Goal: Obtain resource: Obtain resource

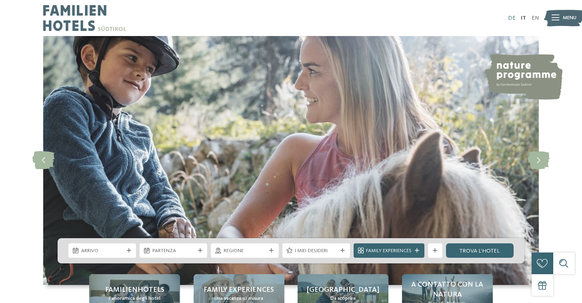
click at [510, 20] on link "DE" at bounding box center [512, 18] width 8 height 6
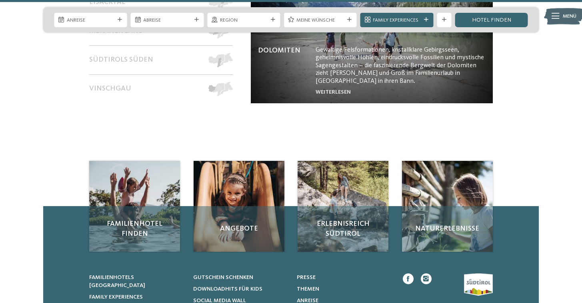
scroll to position [3303, 0]
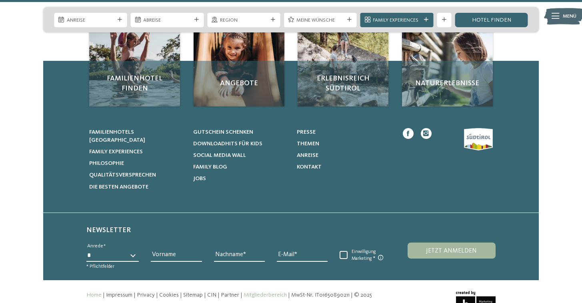
click at [244, 292] on link "Mitgliederbereich" at bounding box center [264, 295] width 43 height 6
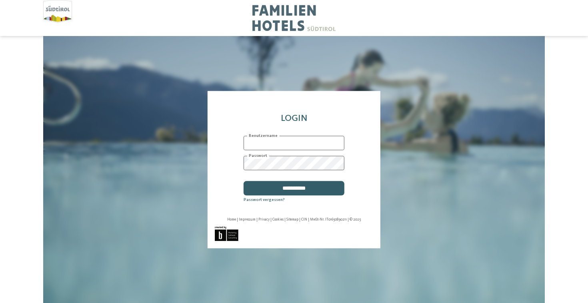
type input "**********"
click at [276, 193] on input "**********" at bounding box center [293, 188] width 101 height 14
click at [277, 187] on input "**********" at bounding box center [293, 188] width 101 height 14
click at [283, 187] on input "**********" at bounding box center [293, 188] width 101 height 14
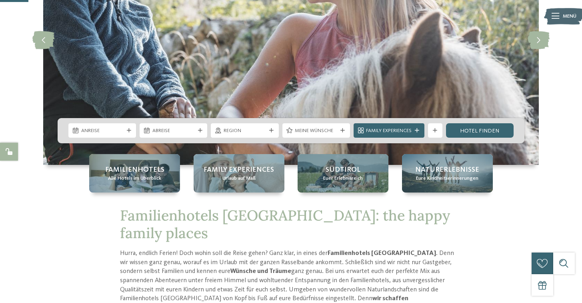
scroll to position [200, 0]
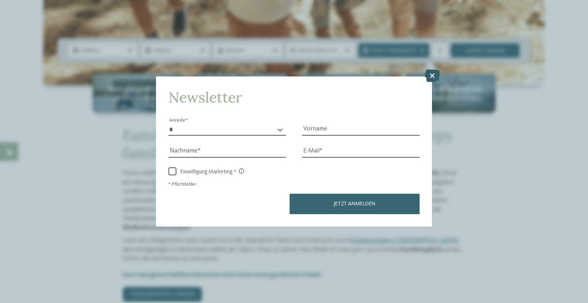
click at [435, 74] on icon at bounding box center [432, 75] width 16 height 13
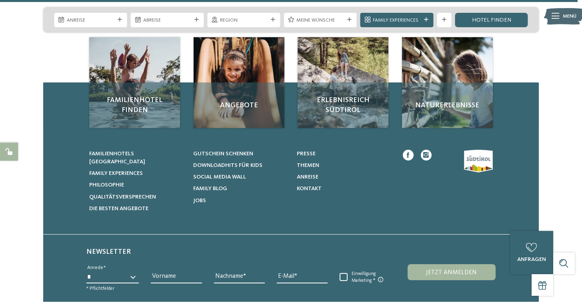
scroll to position [3303, 0]
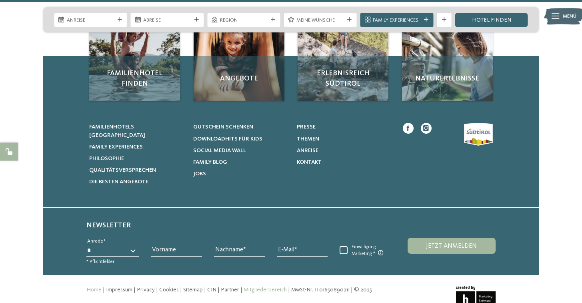
click at [255, 287] on link "Mitgliederbereich" at bounding box center [264, 290] width 43 height 6
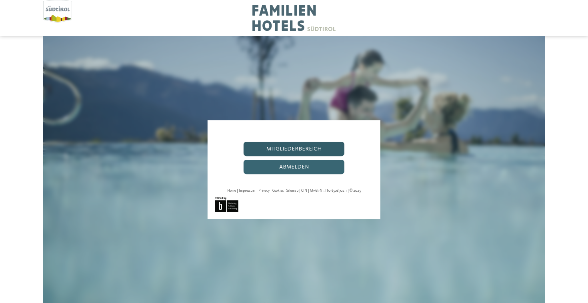
click at [294, 150] on link "Mitgliederbereich" at bounding box center [293, 149] width 101 height 14
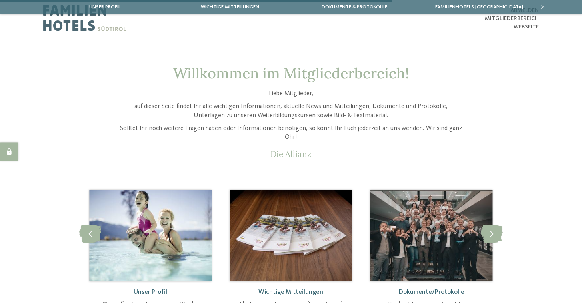
scroll to position [80, 0]
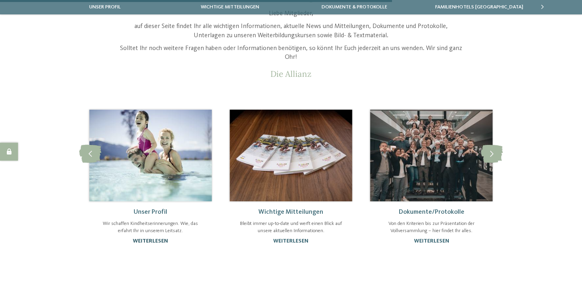
click at [146, 241] on link "weiterlesen" at bounding box center [150, 241] width 35 height 6
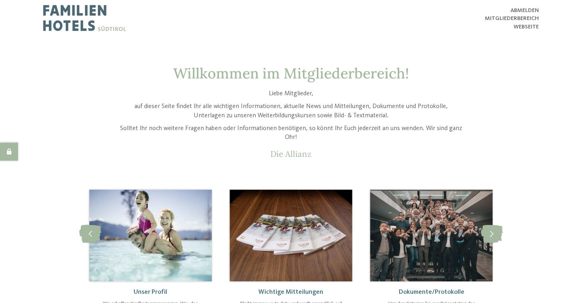
scroll to position [40, 0]
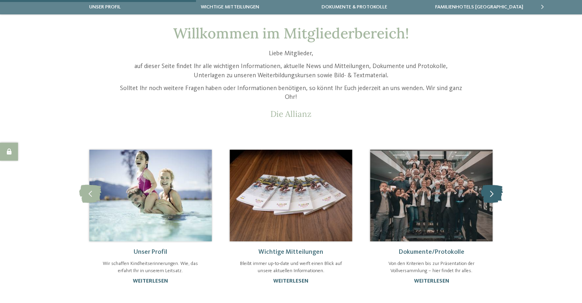
click at [495, 194] on icon at bounding box center [492, 194] width 22 height 18
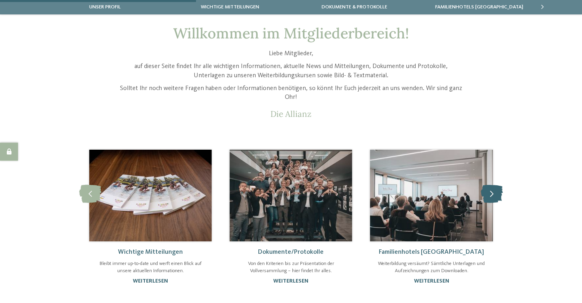
click at [495, 194] on icon at bounding box center [492, 194] width 22 height 18
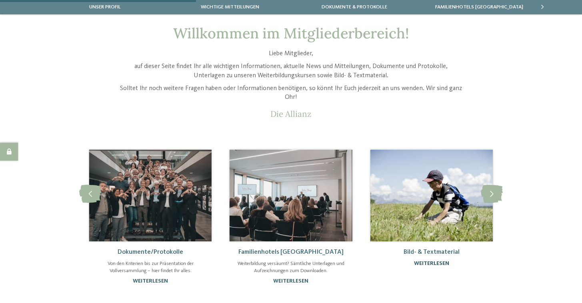
click at [433, 263] on link "weiterlesen" at bounding box center [431, 263] width 35 height 6
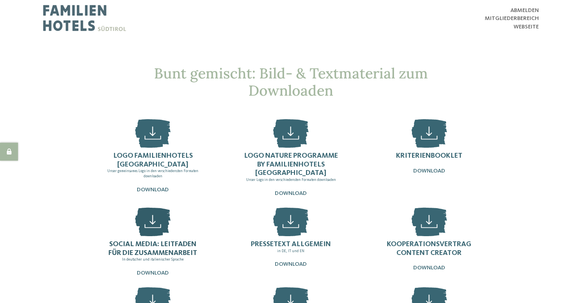
click at [131, 222] on link "Social Media: Leitfaden für die Zusammenarbeit In deutscher und italienischer S…" at bounding box center [152, 241] width 127 height 69
click at [316, 244] on span "Pressetext allgemein" at bounding box center [291, 243] width 80 height 7
click at [427, 250] on span "Kooperationsvertrag Content Creator" at bounding box center [429, 248] width 84 height 16
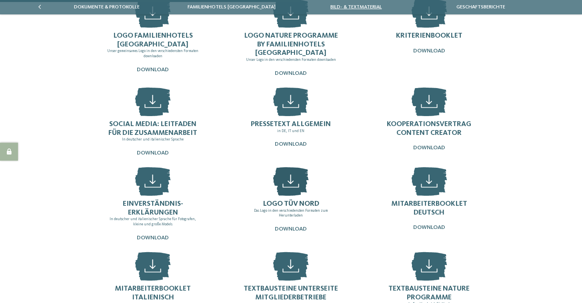
scroll to position [160, 0]
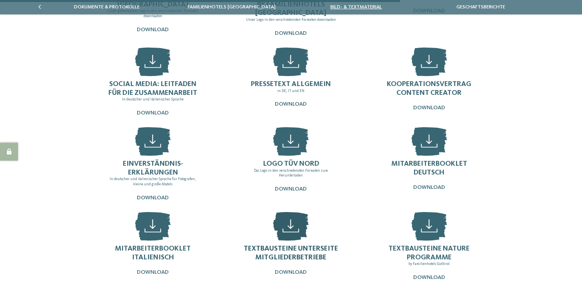
click at [307, 247] on span "Textbausteine Unterseite Mitgliederbetriebe" at bounding box center [290, 253] width 94 height 16
click at [326, 251] on span "Textbausteine Unterseite Mitgliederbetriebe" at bounding box center [290, 253] width 94 height 16
